Goal: Transaction & Acquisition: Purchase product/service

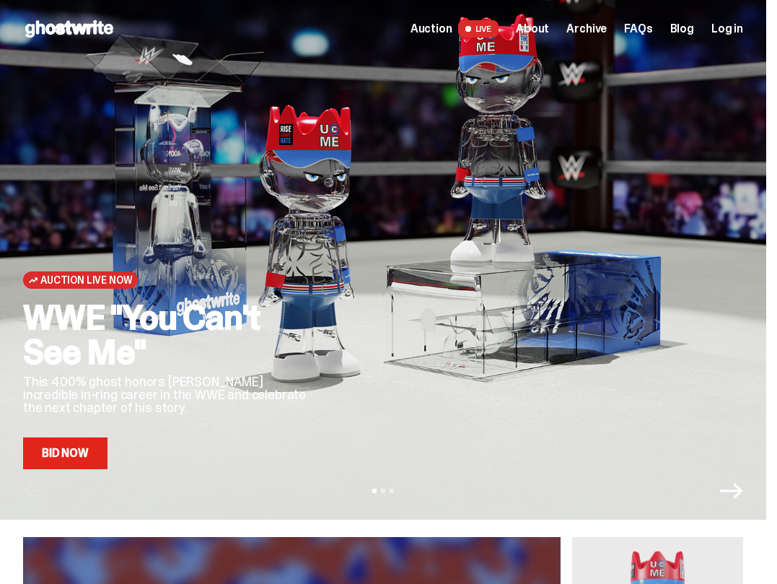
click at [47, 457] on link "Bid Now" at bounding box center [65, 453] width 84 height 32
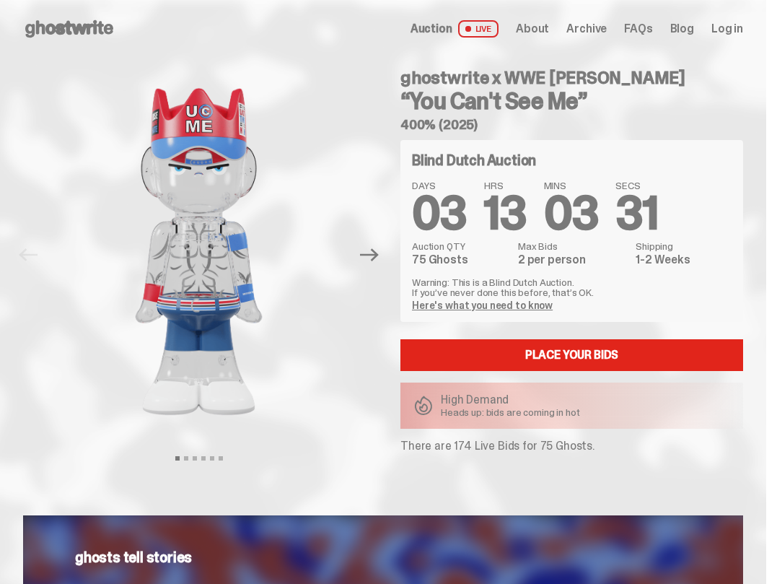
click at [515, 302] on link "Here's what you need to know" at bounding box center [482, 305] width 141 height 13
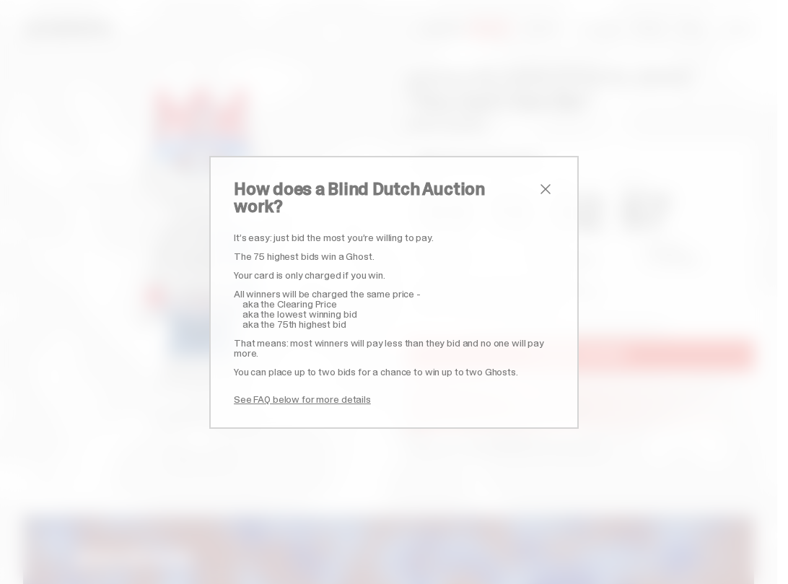
click at [543, 196] on span "close" at bounding box center [545, 188] width 17 height 17
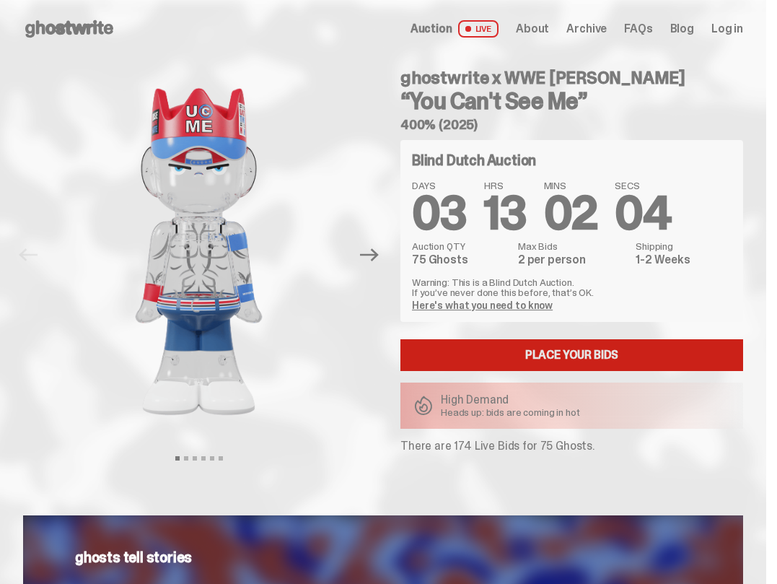
click at [587, 344] on link "Place your Bids" at bounding box center [572, 355] width 343 height 32
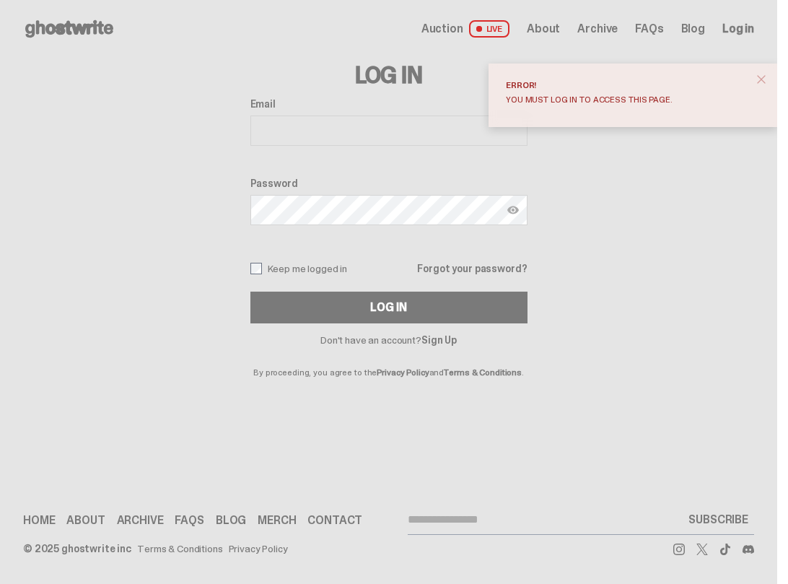
click at [365, 131] on input "Email" at bounding box center [388, 130] width 277 height 30
type input "**********"
click at [510, 211] on img at bounding box center [513, 210] width 12 height 12
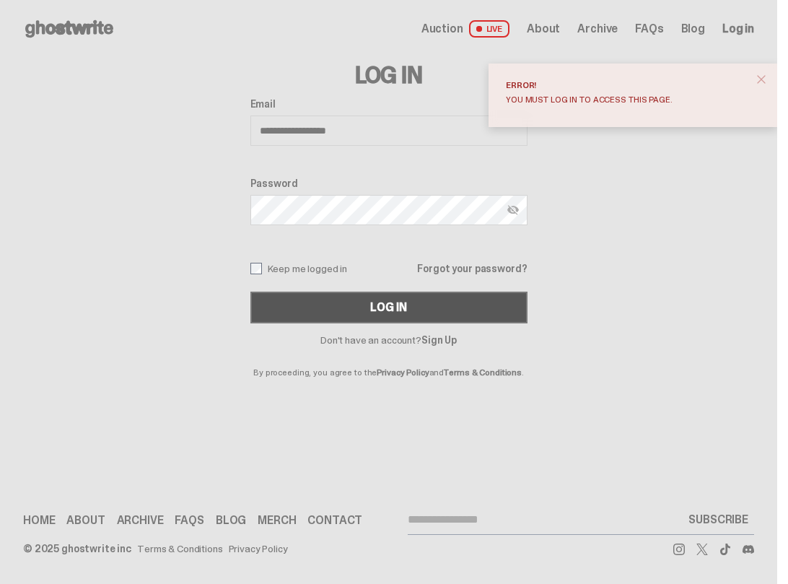
click at [438, 302] on button "Log In" at bounding box center [388, 308] width 277 height 32
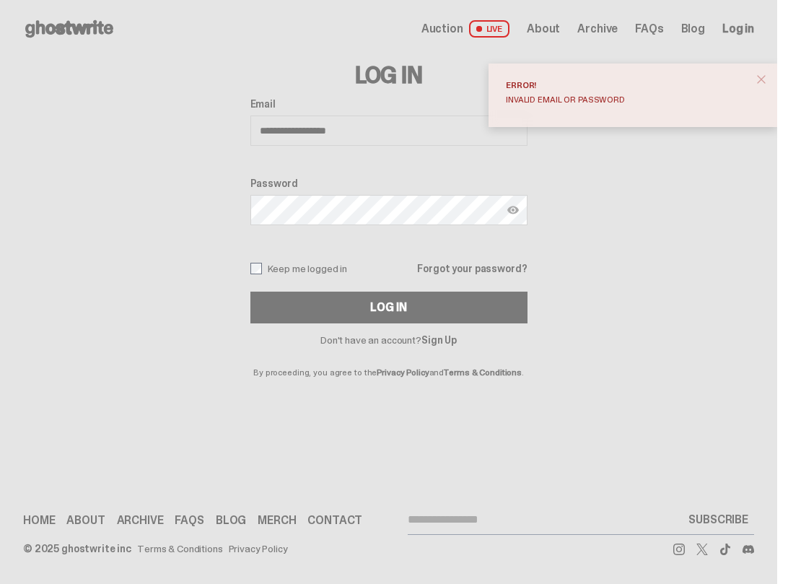
click at [451, 266] on link "Forgot your password?" at bounding box center [472, 268] width 110 height 10
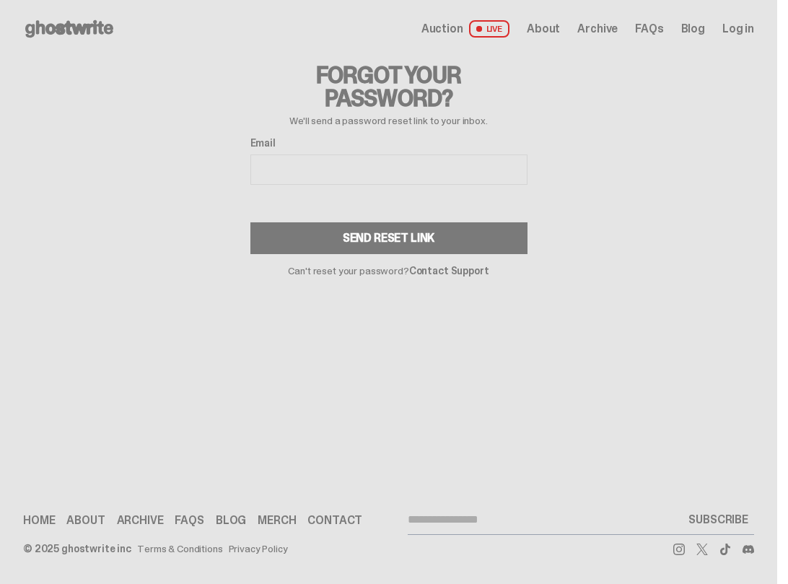
click at [361, 167] on input "Email" at bounding box center [388, 169] width 277 height 30
type input "**********"
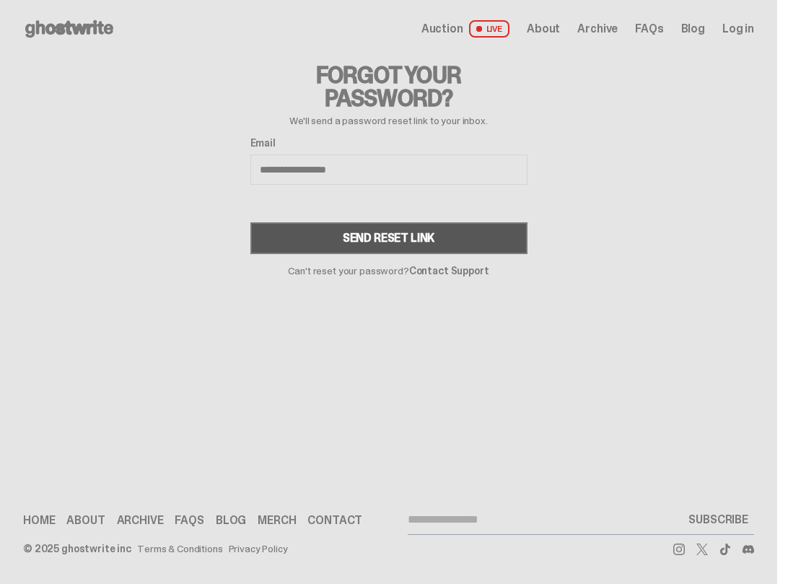
click at [362, 243] on div "Send Reset Link" at bounding box center [389, 238] width 92 height 12
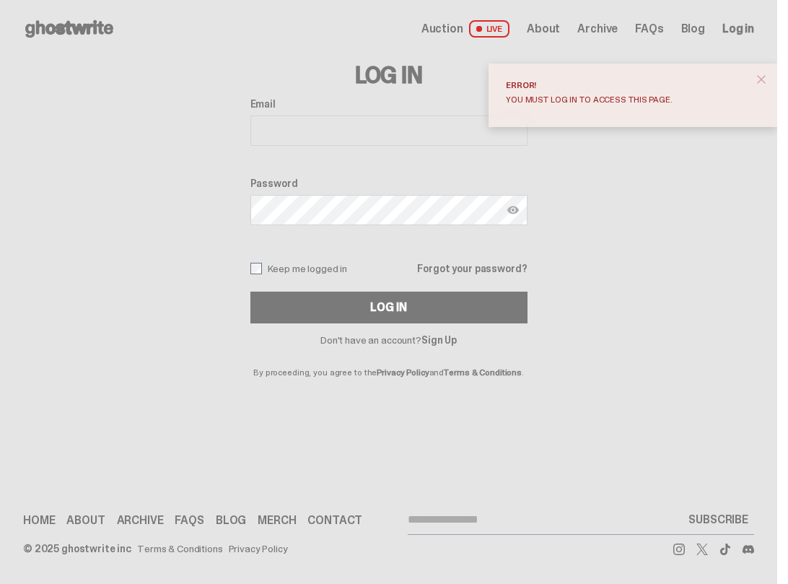
drag, startPoint x: 378, startPoint y: 121, endPoint x: 365, endPoint y: 131, distance: 16.5
click at [377, 121] on input "Email" at bounding box center [388, 130] width 277 height 30
type input "**********"
click at [515, 211] on img at bounding box center [513, 210] width 12 height 12
click at [510, 212] on img at bounding box center [513, 210] width 12 height 12
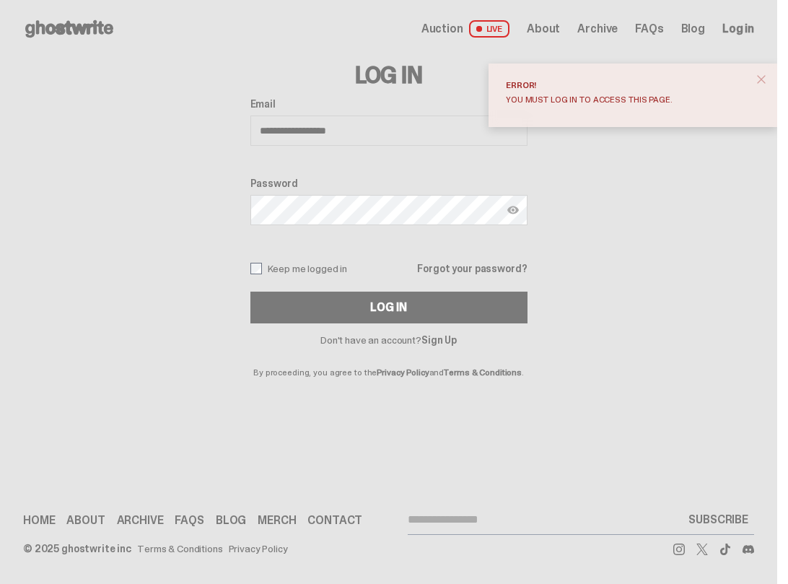
click at [765, 81] on span "close" at bounding box center [761, 79] width 14 height 14
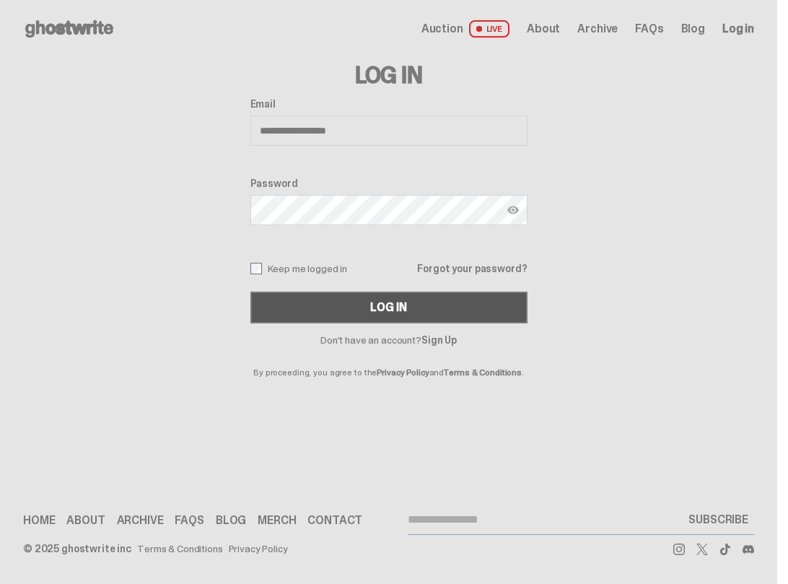
click at [329, 297] on button "Log In" at bounding box center [388, 308] width 277 height 32
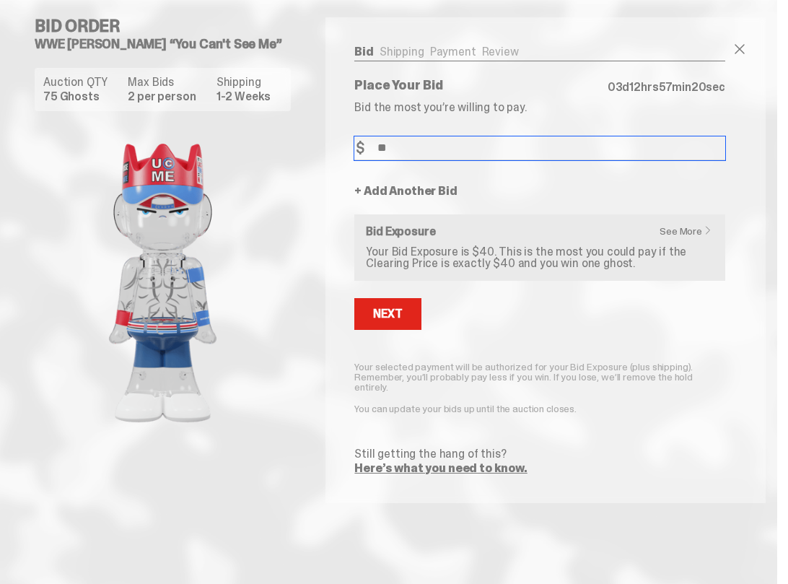
type input "**"
click at [419, 186] on link "+ Add Another Bid" at bounding box center [405, 191] width 102 height 12
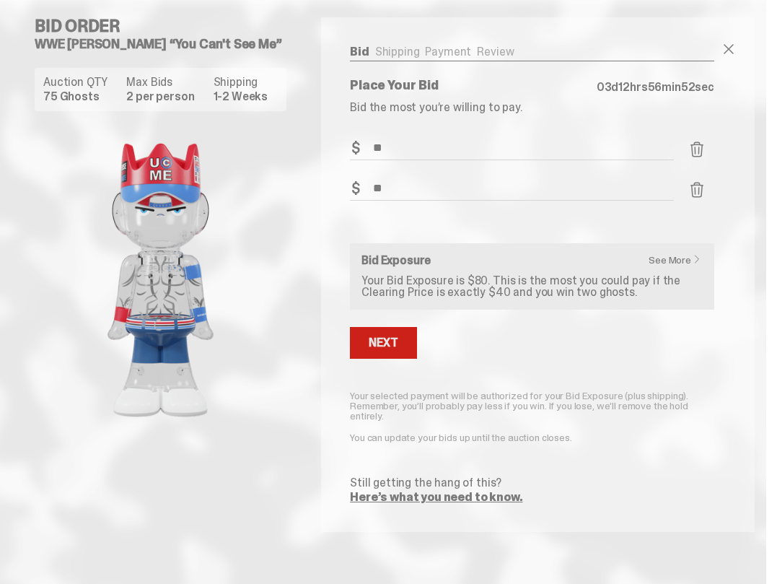
type input "**"
click at [398, 337] on div "Next" at bounding box center [383, 343] width 29 height 12
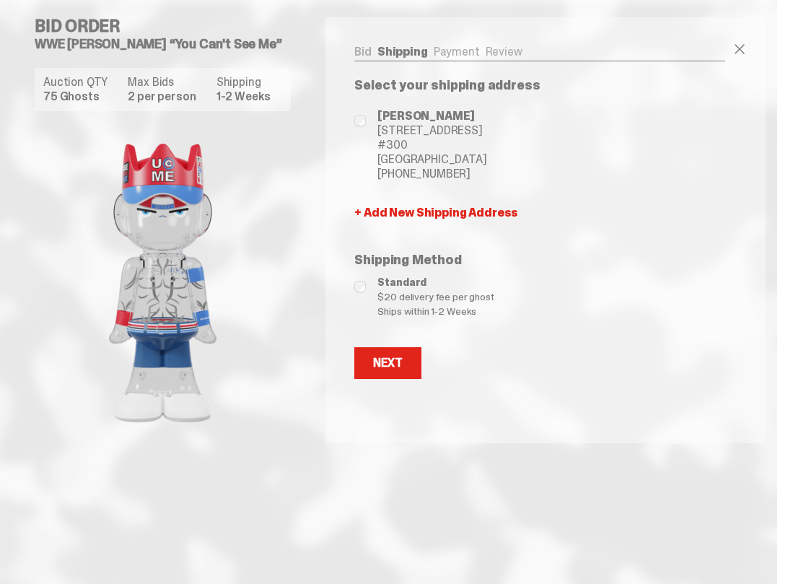
click at [381, 128] on span "[STREET_ADDRESS]" at bounding box center [431, 130] width 109 height 14
click at [385, 360] on div "Next" at bounding box center [387, 363] width 29 height 12
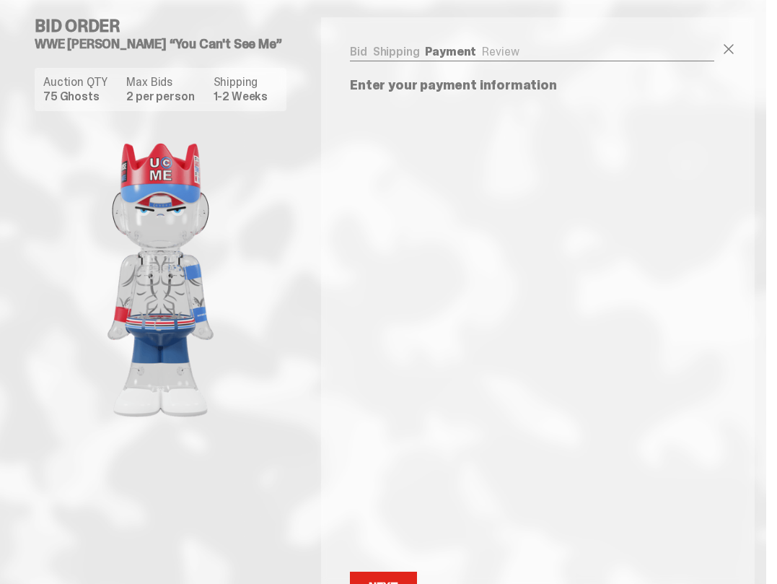
click at [81, 157] on img at bounding box center [161, 280] width 252 height 315
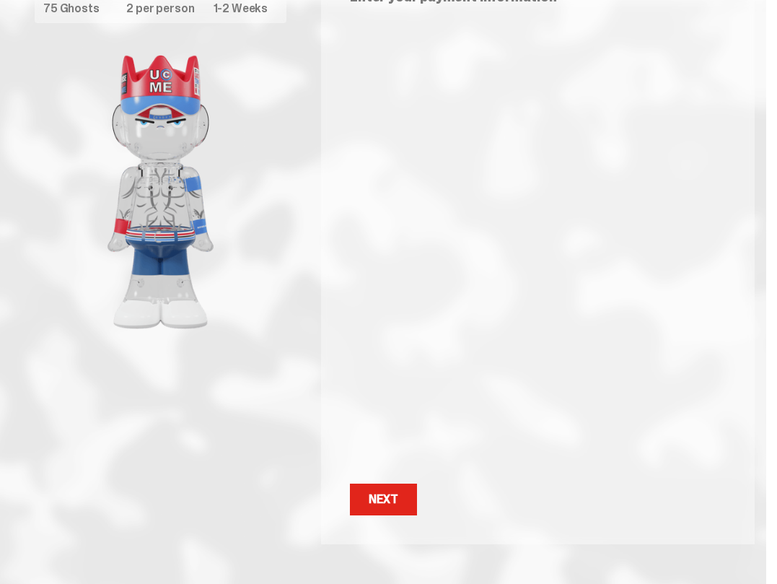
scroll to position [110, 0]
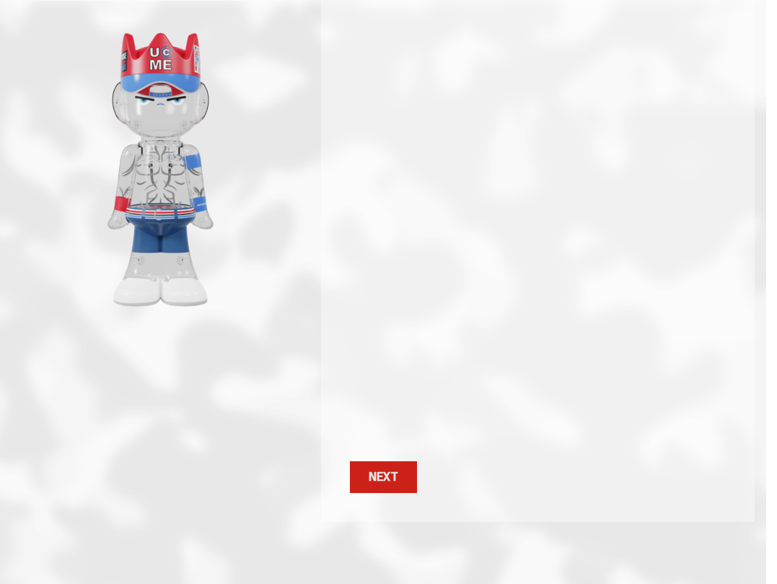
click at [384, 471] on div "Next" at bounding box center [383, 477] width 29 height 12
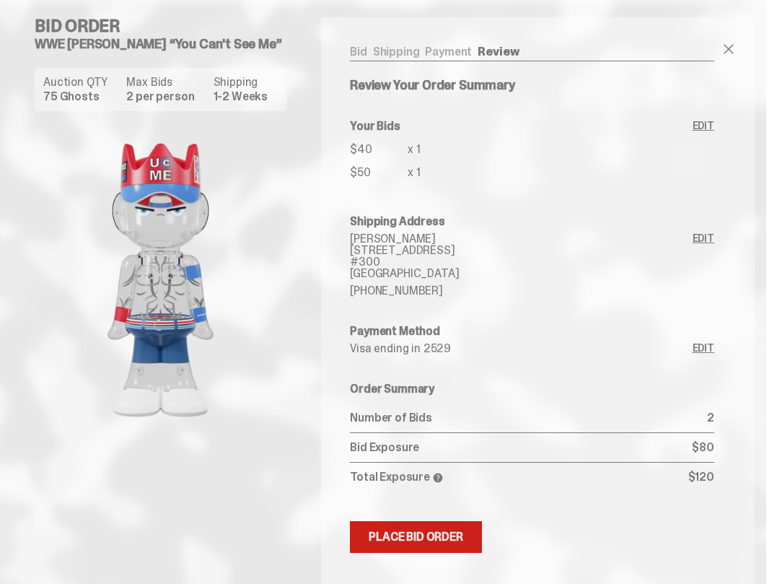
click at [433, 531] on div "Place Bid Order" at bounding box center [416, 537] width 95 height 12
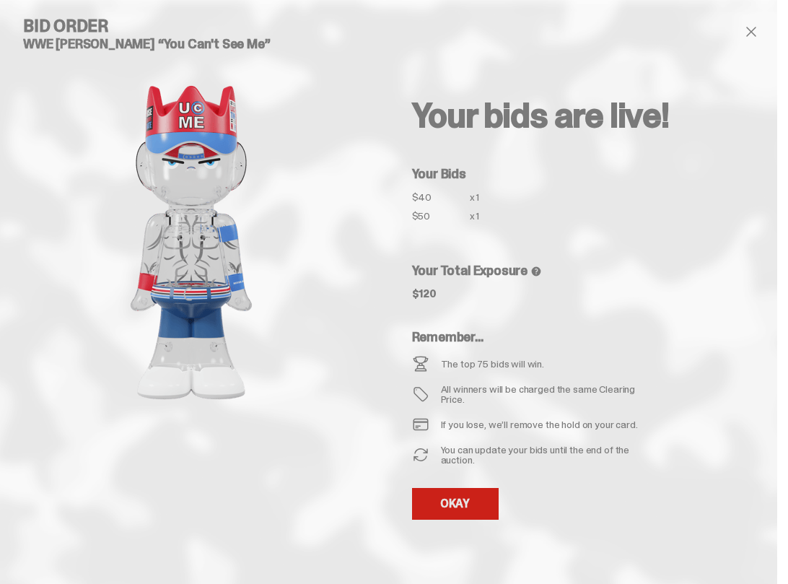
click at [455, 493] on link "OKAY" at bounding box center [455, 504] width 87 height 32
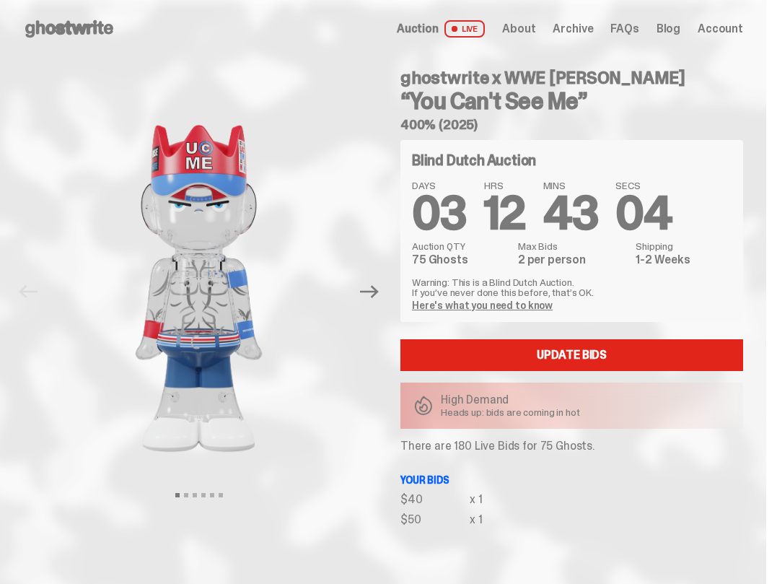
click at [580, 30] on span "Archive" at bounding box center [573, 29] width 40 height 12
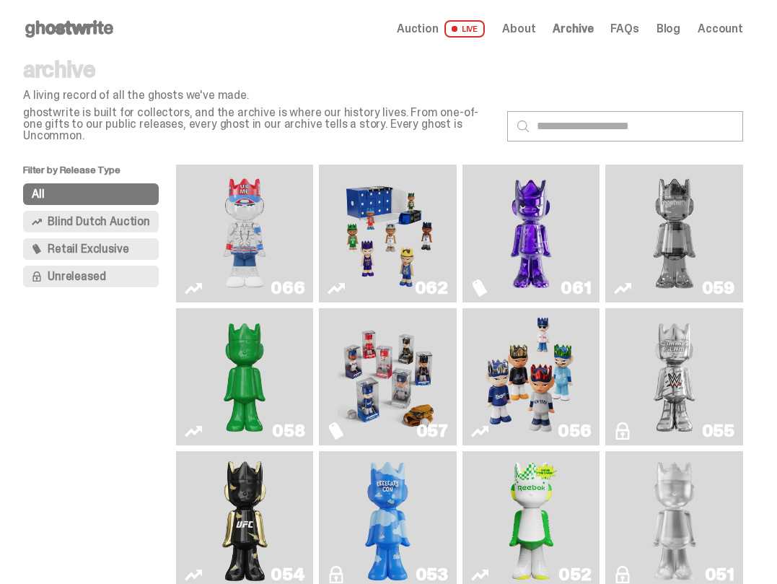
click at [102, 271] on span "Unreleased" at bounding box center [77, 277] width 58 height 12
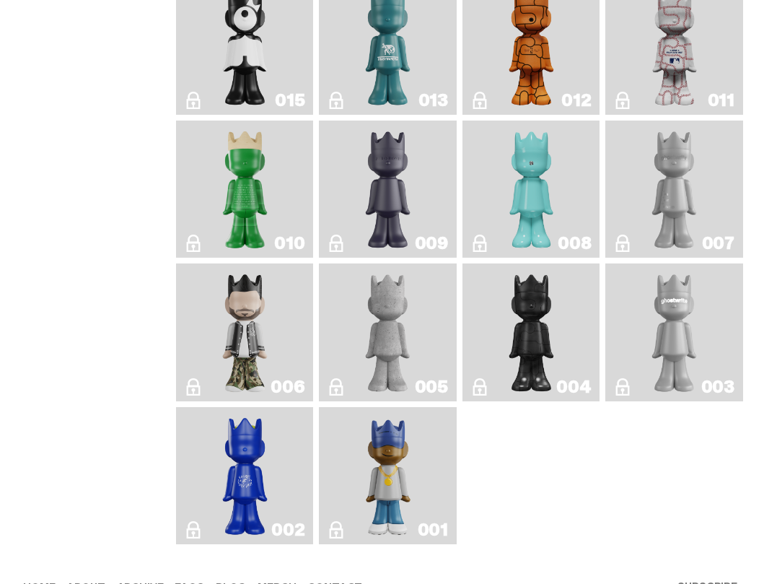
scroll to position [1145, 0]
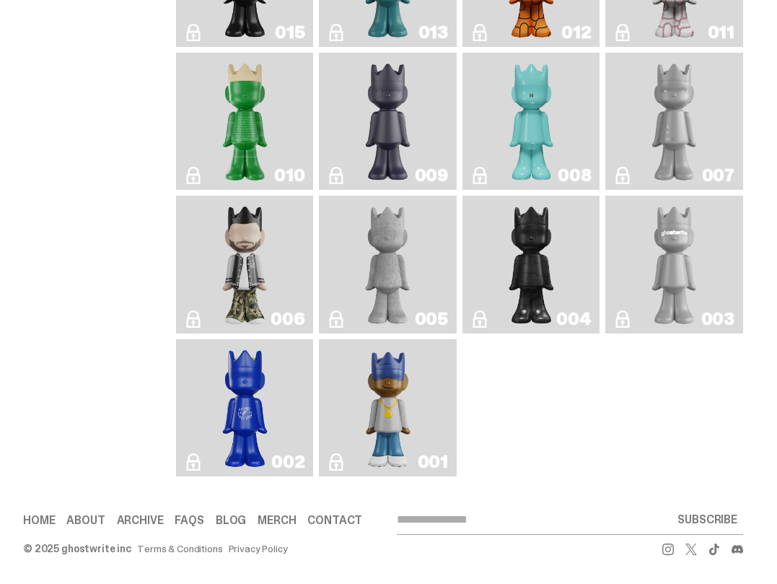
click at [392, 421] on img "Eastside Golf" at bounding box center [388, 408] width 53 height 126
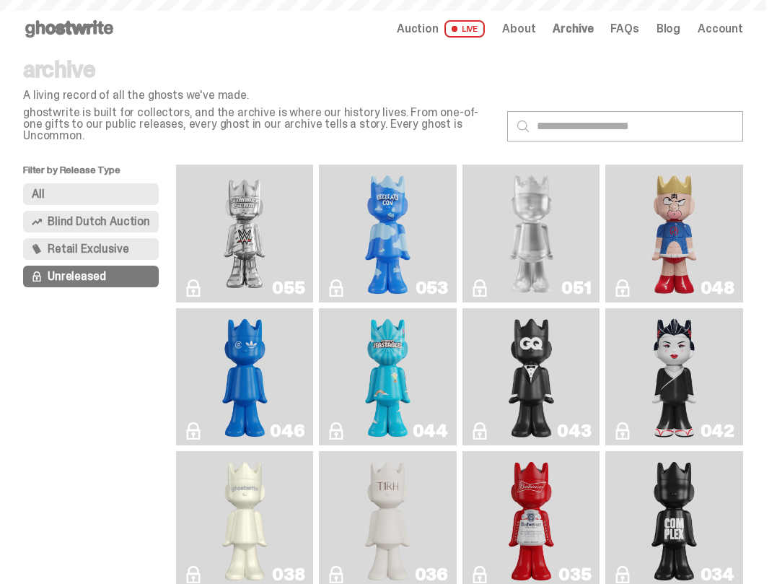
scroll to position [1145, 0]
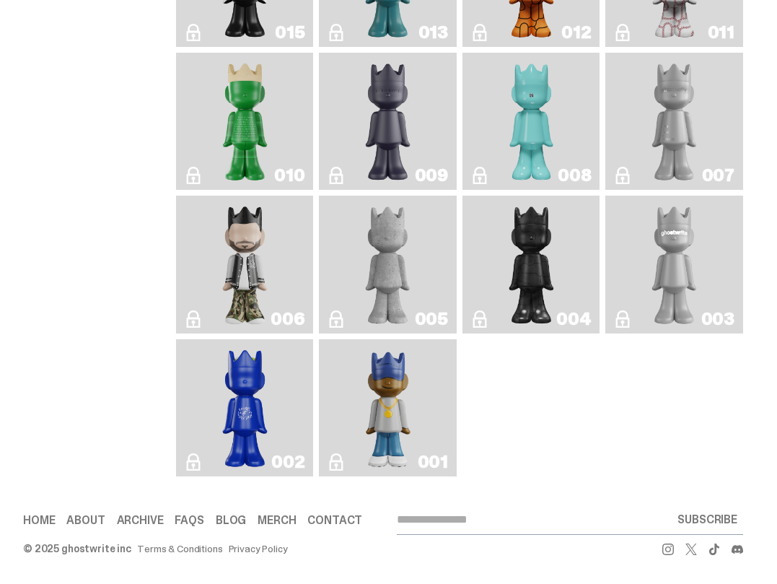
click at [235, 376] on img "Rocky's Matcha" at bounding box center [245, 408] width 54 height 126
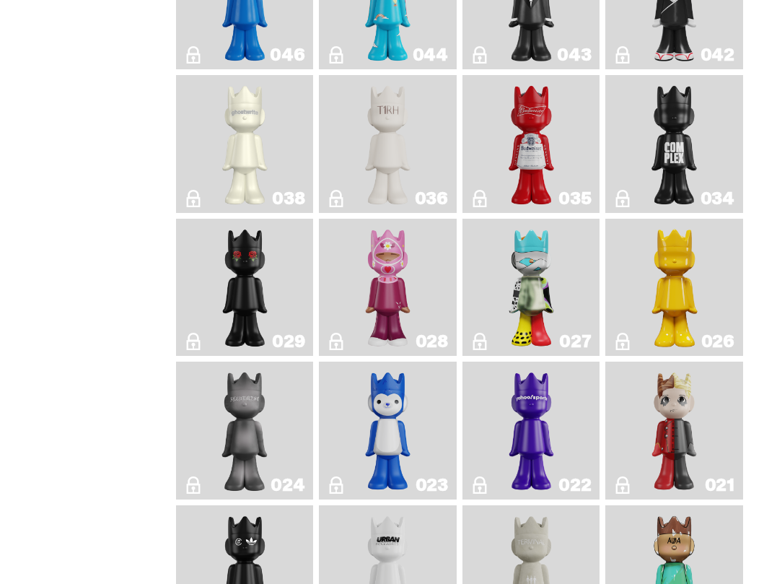
scroll to position [351, 0]
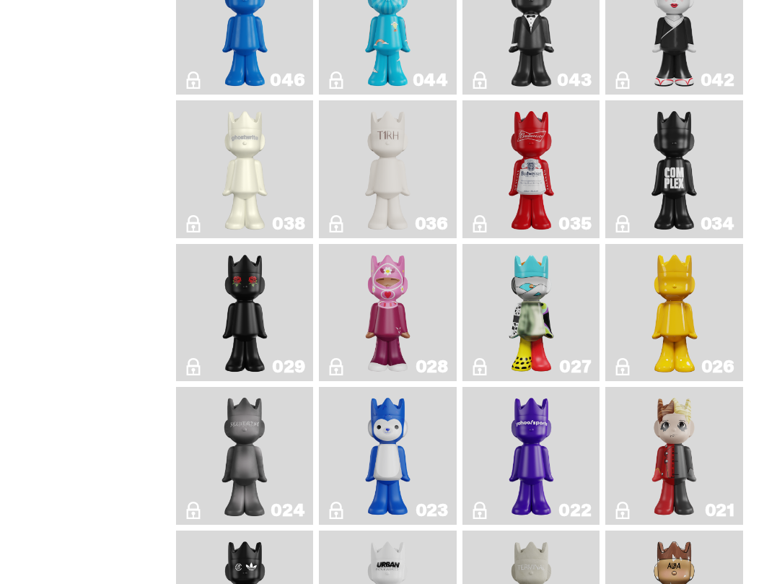
click at [529, 279] on img "What The MSCHF" at bounding box center [531, 313] width 54 height 126
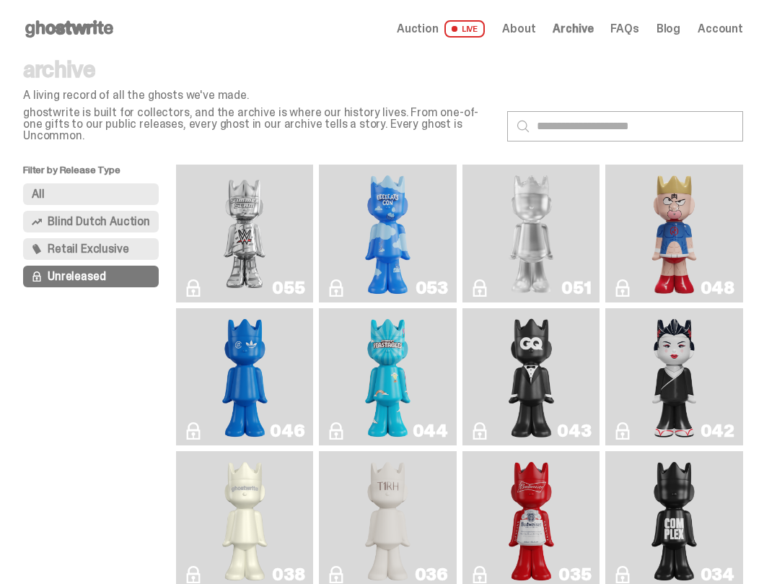
click at [72, 216] on span "Blind Dutch Auction" at bounding box center [99, 222] width 102 height 12
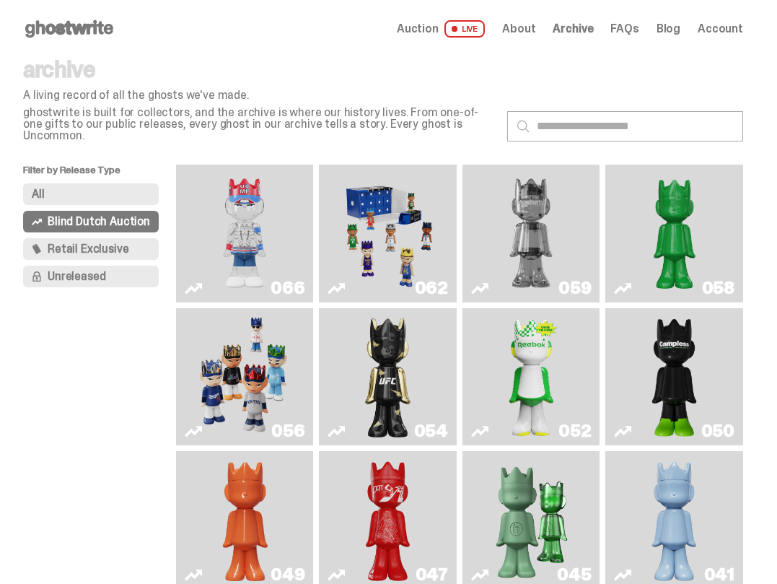
click at [383, 256] on img "Game Face (2025)" at bounding box center [388, 233] width 101 height 126
click at [566, 253] on img "Two" at bounding box center [531, 233] width 101 height 126
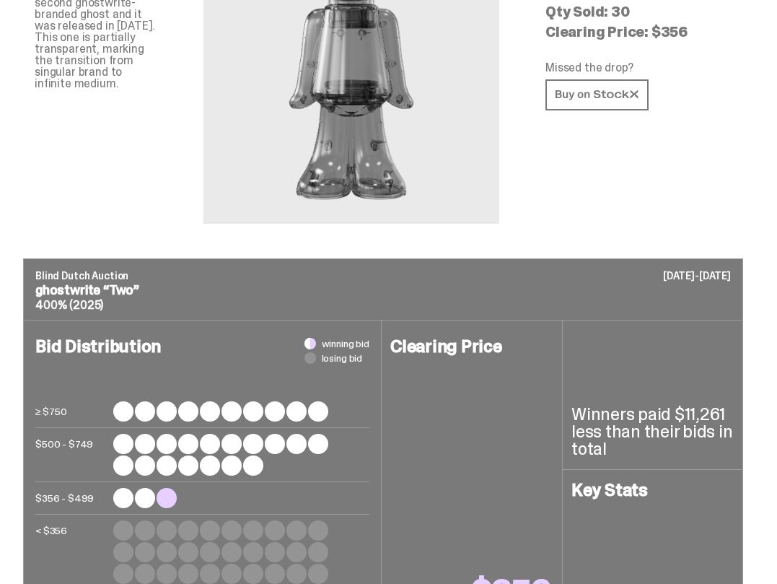
scroll to position [650, 0]
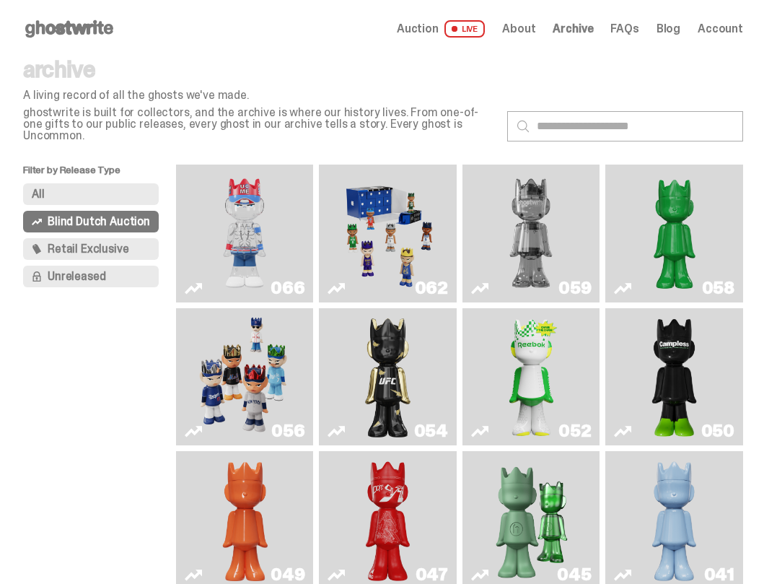
click at [83, 183] on button "All" at bounding box center [91, 194] width 136 height 22
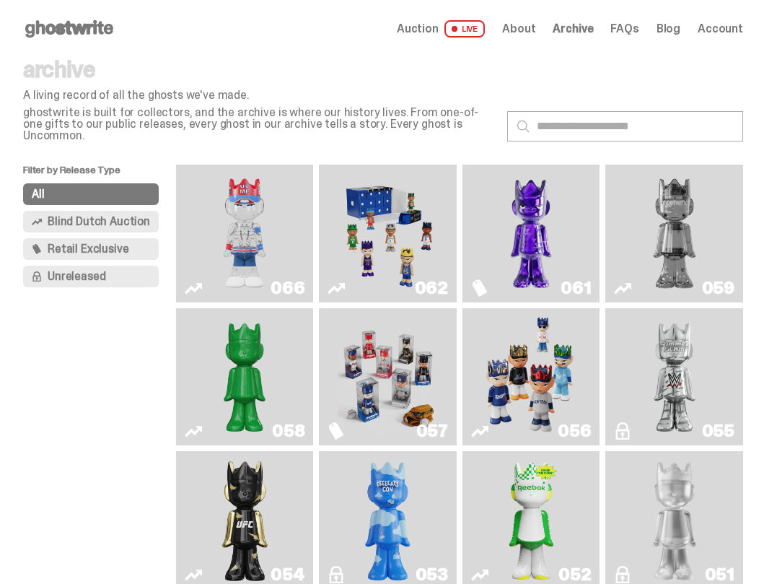
drag, startPoint x: 89, startPoint y: 239, endPoint x: 93, endPoint y: 226, distance: 13.5
click at [93, 226] on div "All Blind Dutch Auction Retail Exclusive Unreleased" at bounding box center [99, 238] width 153 height 110
click at [92, 243] on span "Retail Exclusive" at bounding box center [88, 249] width 81 height 12
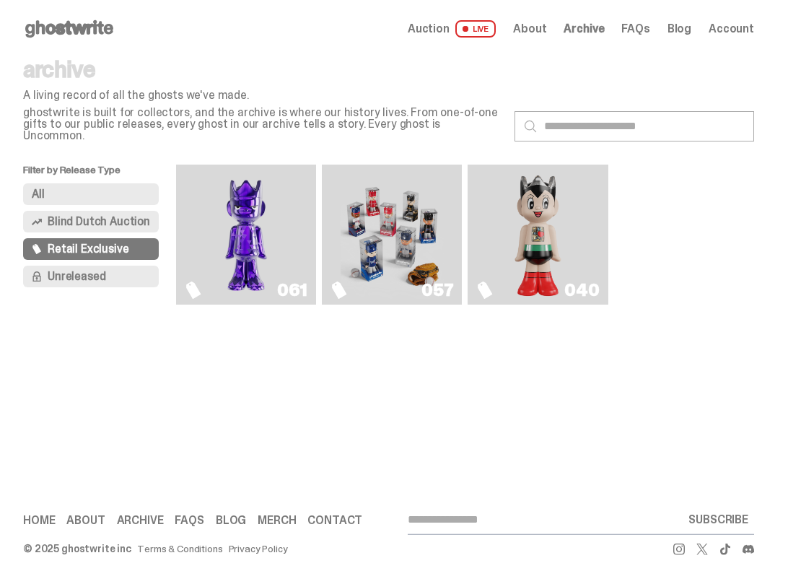
click at [556, 239] on img "Astro Boy (Heart)" at bounding box center [538, 234] width 56 height 128
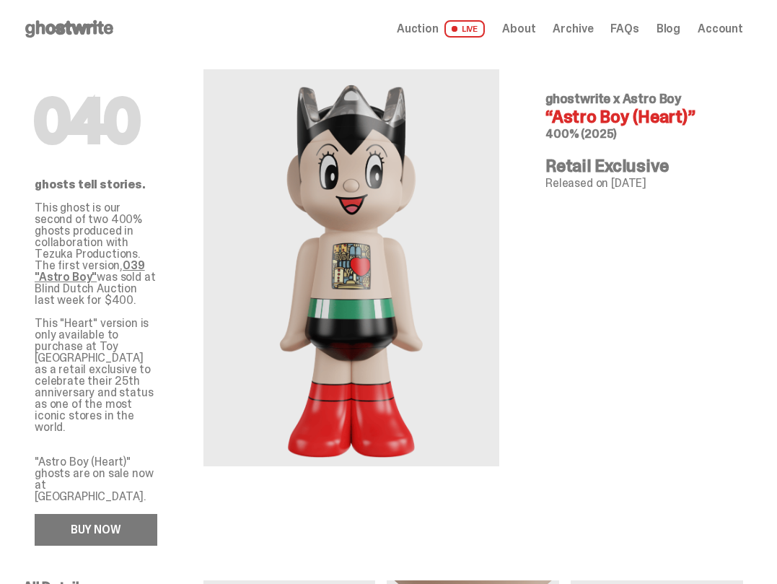
click at [77, 514] on link "BUY NOW" at bounding box center [96, 530] width 123 height 32
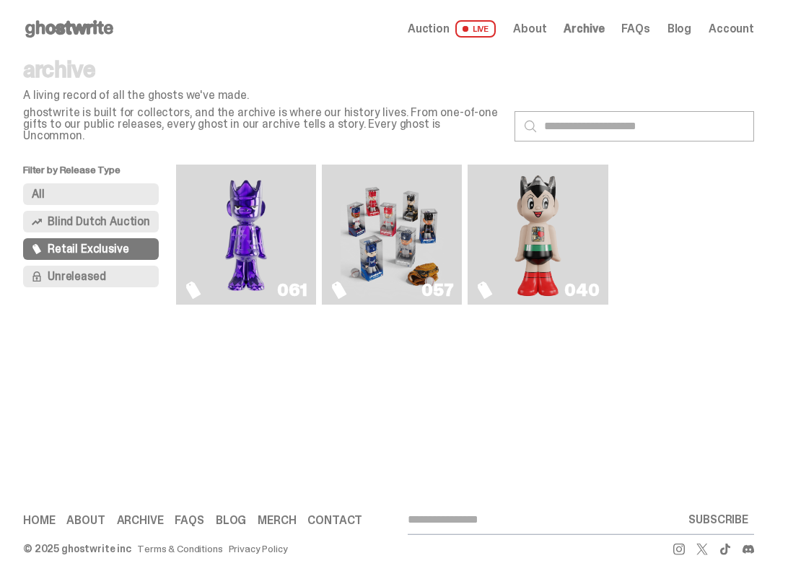
click at [367, 263] on img "Game Face (2025)" at bounding box center [392, 234] width 103 height 128
click at [232, 263] on img "Fantasy" at bounding box center [246, 234] width 103 height 128
click at [124, 216] on span "Blind Dutch Auction" at bounding box center [99, 222] width 102 height 12
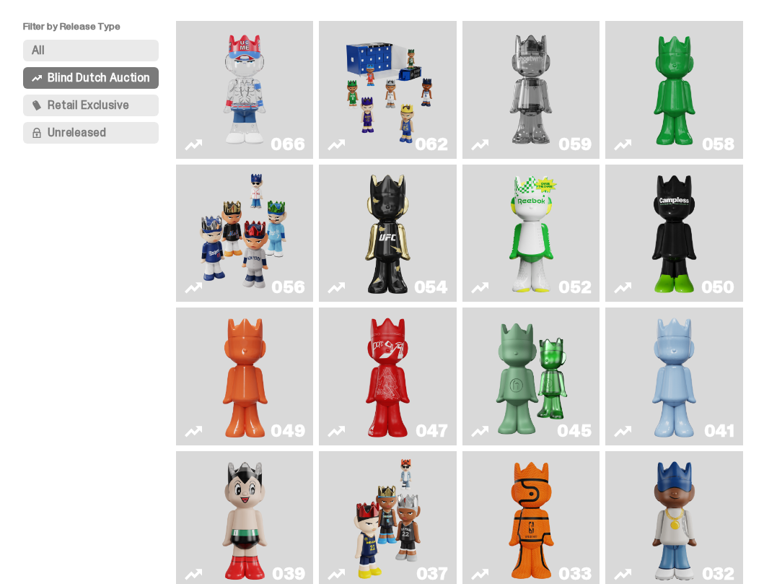
scroll to position [144, 0]
click at [364, 240] on img "Ruby" at bounding box center [388, 233] width 54 height 126
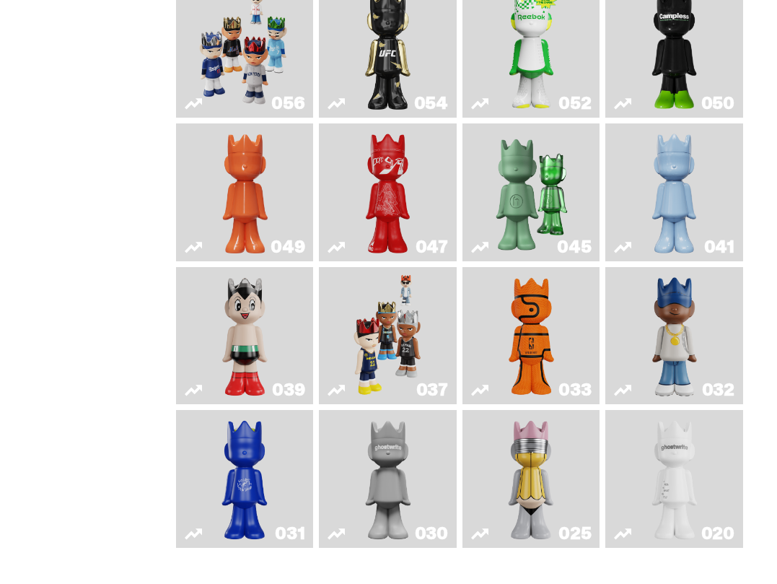
scroll to position [361, 0]
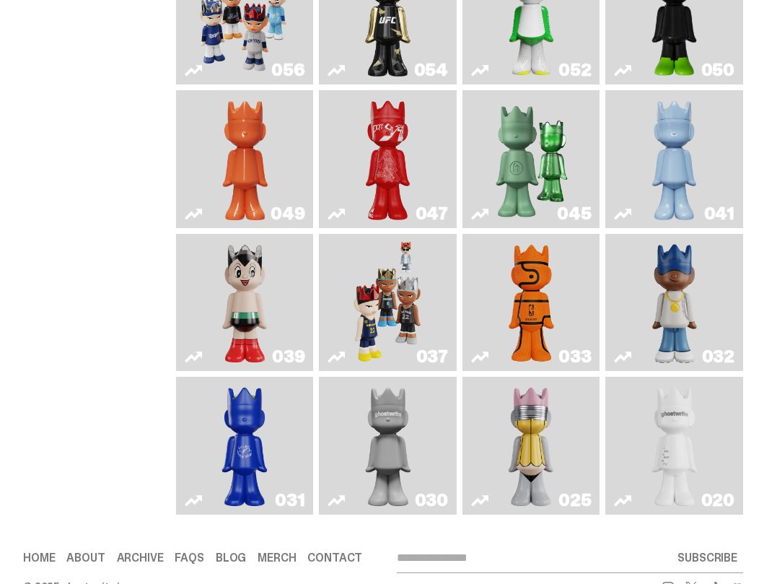
click at [375, 327] on img "Game Face (2024)" at bounding box center [388, 303] width 71 height 126
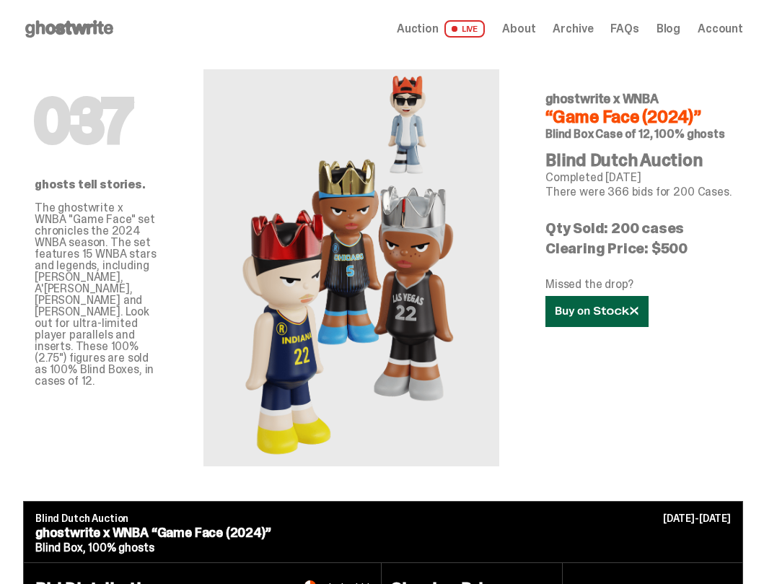
click at [591, 305] on link at bounding box center [597, 311] width 103 height 31
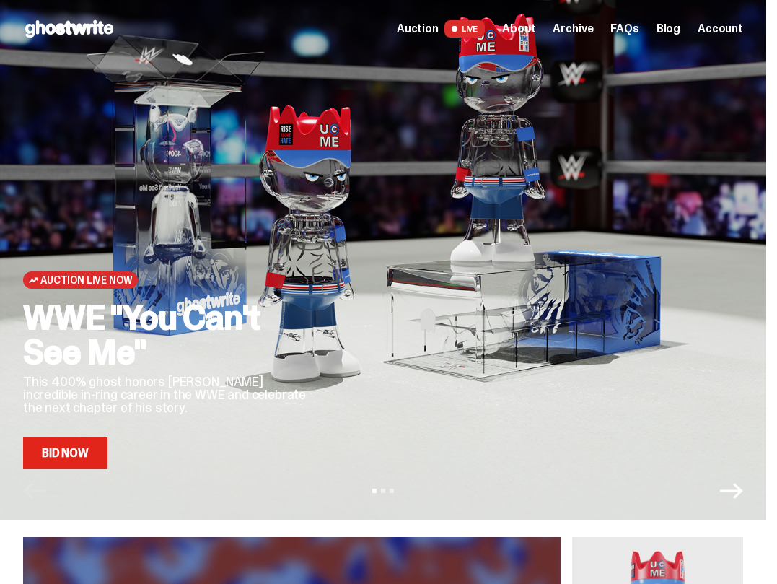
click at [53, 453] on link "Bid Now" at bounding box center [65, 453] width 84 height 32
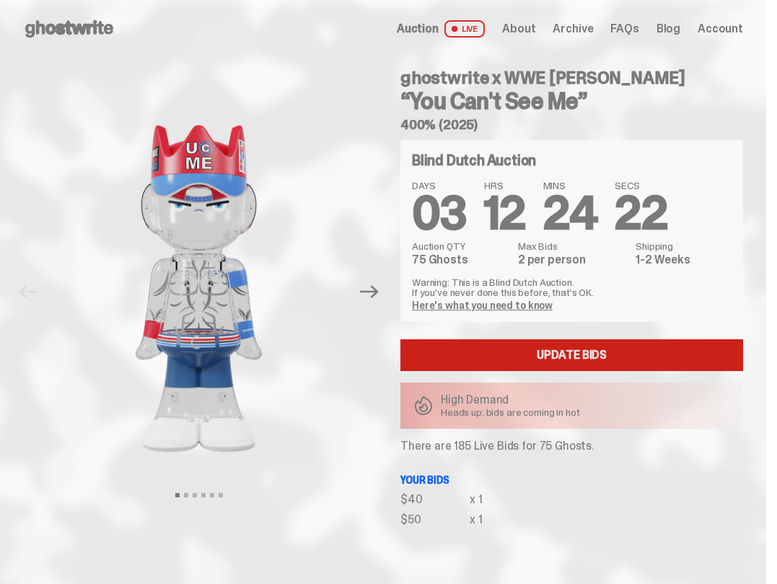
click at [581, 354] on link "Update Bids" at bounding box center [572, 355] width 343 height 32
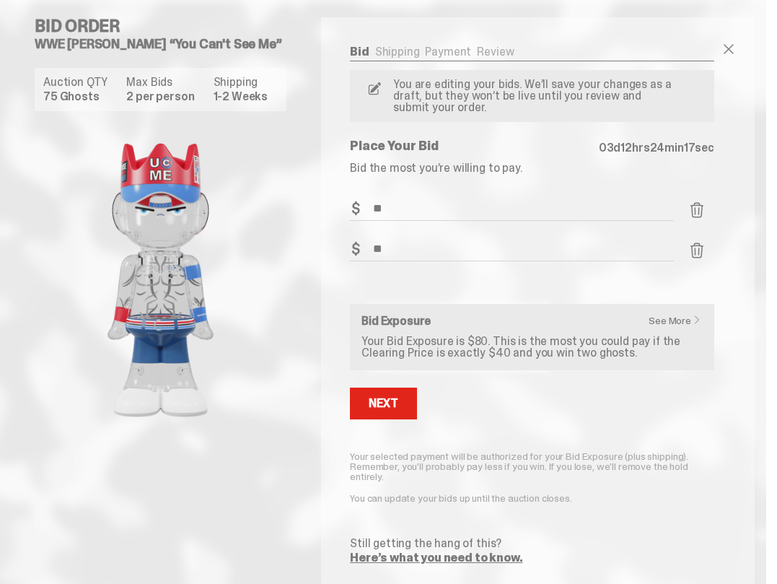
drag, startPoint x: 440, startPoint y: 245, endPoint x: 283, endPoint y: 254, distance: 157.6
click at [283, 254] on div "Bid Order WWE John Cena “You Can't See Me” Auction QTY 75 Ghosts Max Bids 2 per…" at bounding box center [383, 305] width 766 height 610
type input "***"
drag, startPoint x: 398, startPoint y: 209, endPoint x: 320, endPoint y: 201, distance: 78.4
click at [320, 201] on div "Bid Order WWE John Cena “You Can't See Me” Auction QTY 75 Ghosts Max Bids 2 per…" at bounding box center [383, 305] width 766 height 610
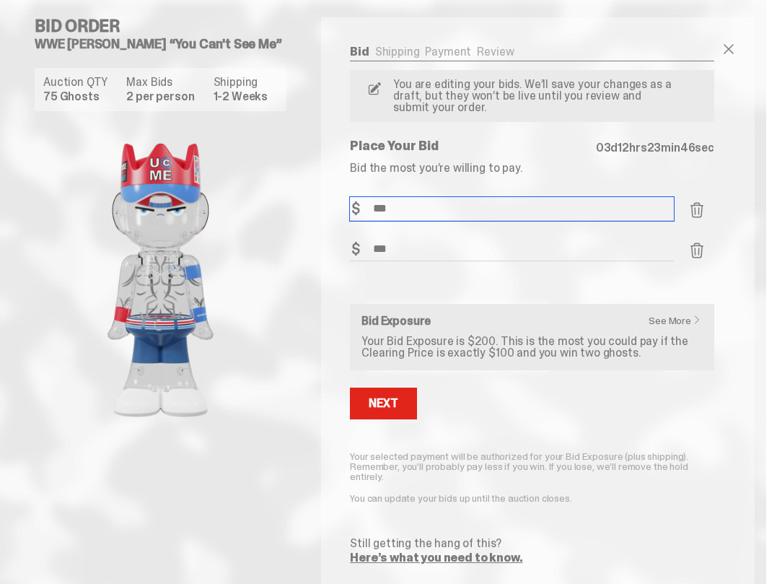
type input "***"
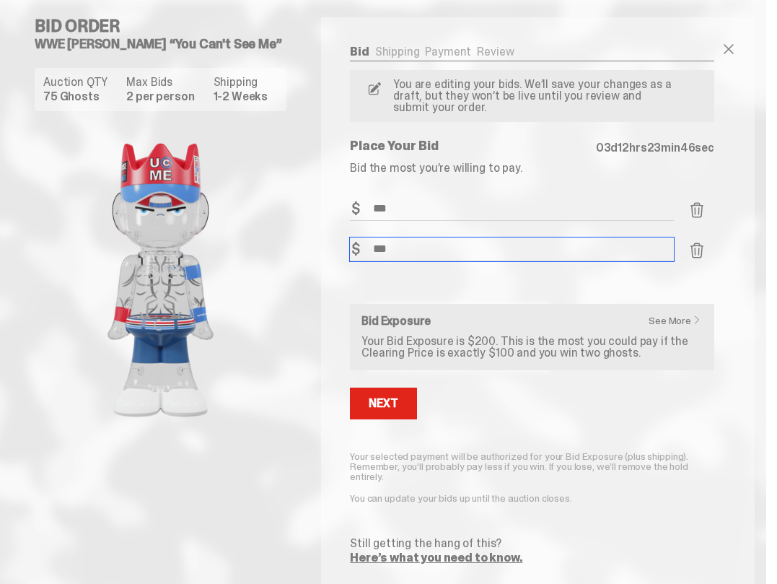
click at [505, 238] on input "***" at bounding box center [512, 249] width 324 height 24
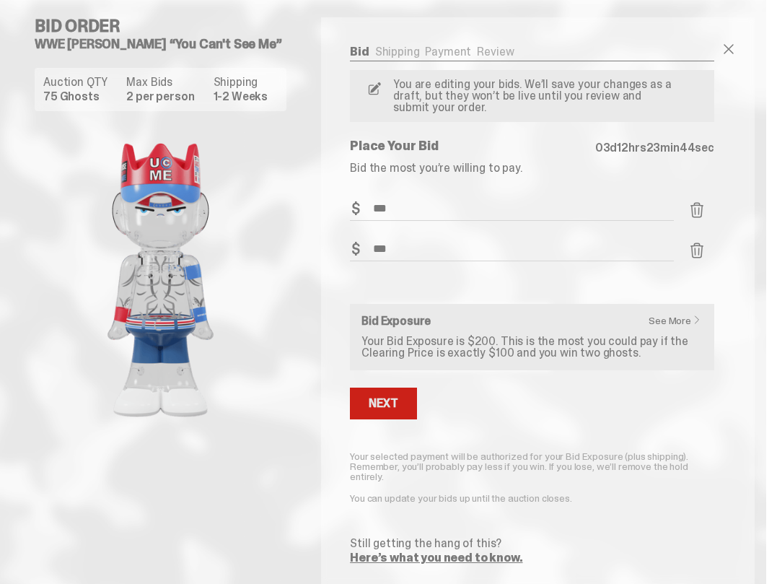
click at [383, 403] on div "Next" at bounding box center [383, 404] width 29 height 12
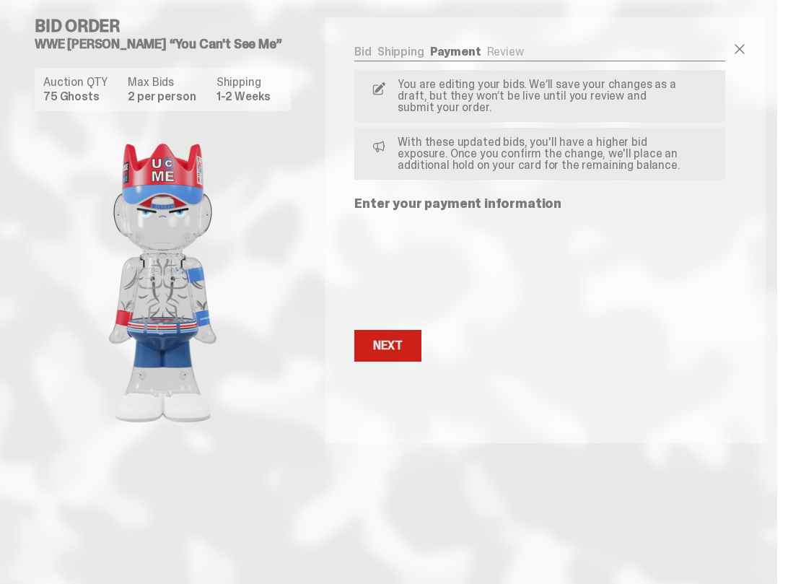
click at [392, 349] on div "Next" at bounding box center [387, 346] width 29 height 12
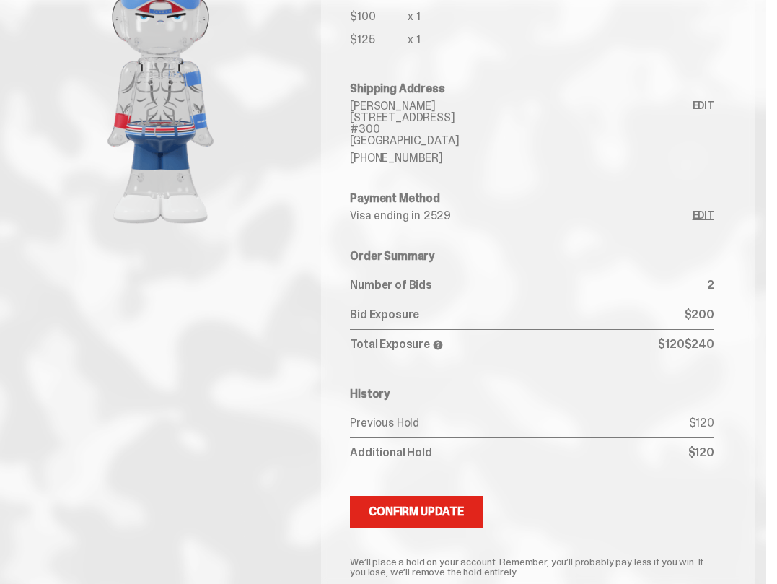
scroll to position [217, 0]
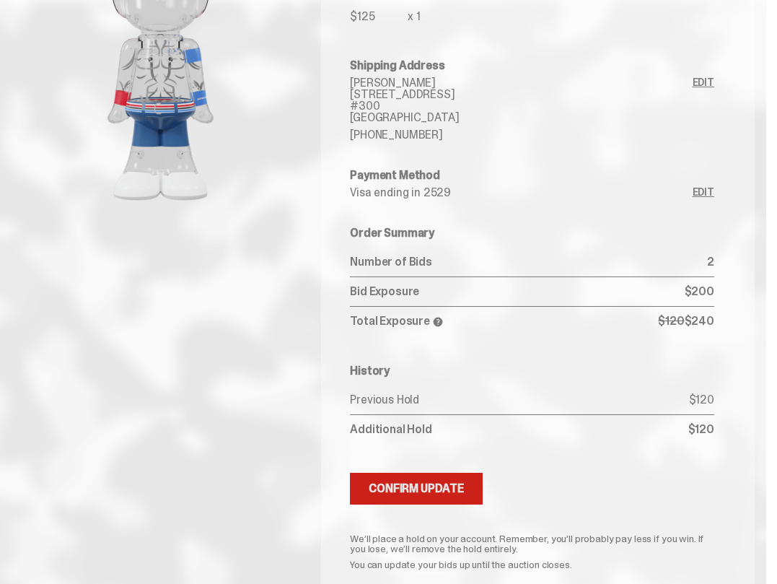
click at [426, 486] on div "Confirm Update" at bounding box center [416, 489] width 95 height 12
